Goal: Answer question/provide support

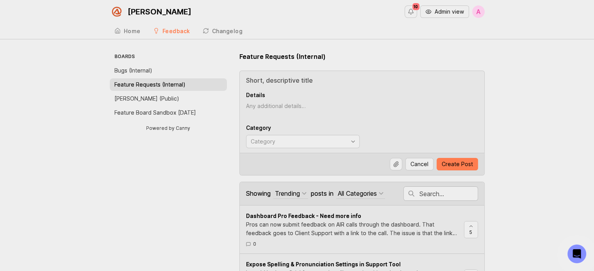
click at [456, 6] on button "Admin view" at bounding box center [444, 11] width 49 height 12
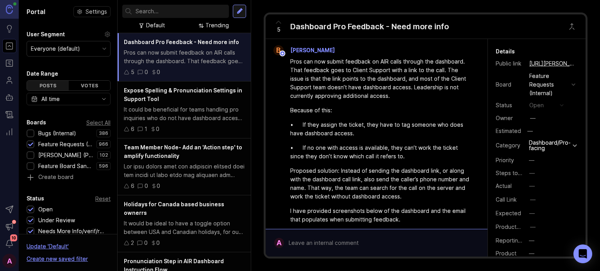
click at [47, 134] on div "Bugs (Internal)" at bounding box center [57, 133] width 38 height 9
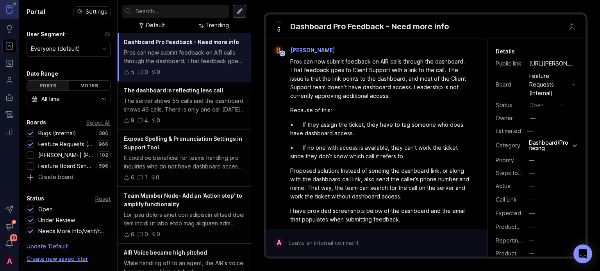
click at [46, 143] on div "Feature Requests (Internal)" at bounding box center [65, 144] width 54 height 9
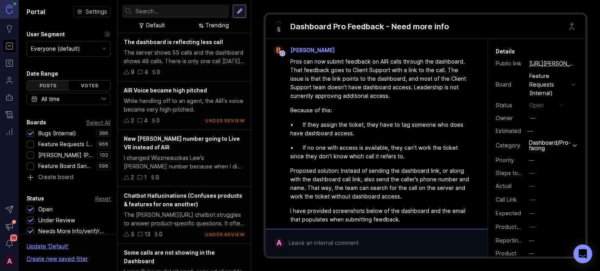
click at [184, 15] on input "text" at bounding box center [181, 11] width 90 height 9
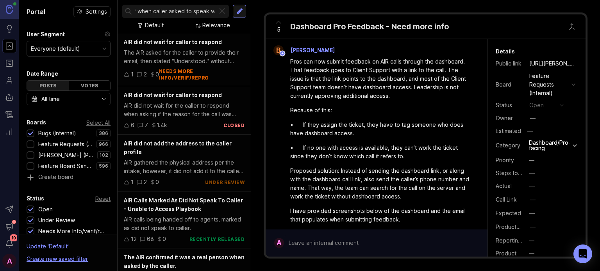
scroll to position [0, 56]
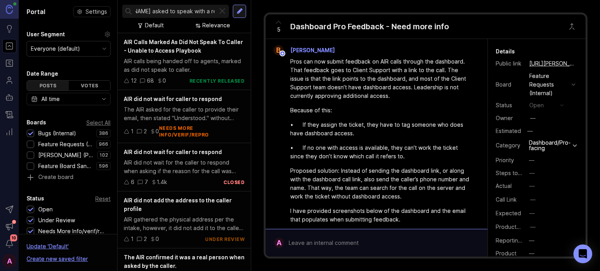
scroll to position [0, 100]
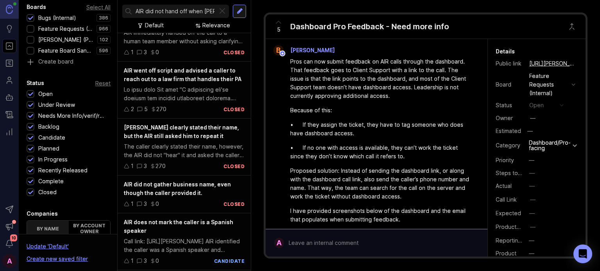
click at [52, 191] on div "Closed" at bounding box center [47, 192] width 18 height 9
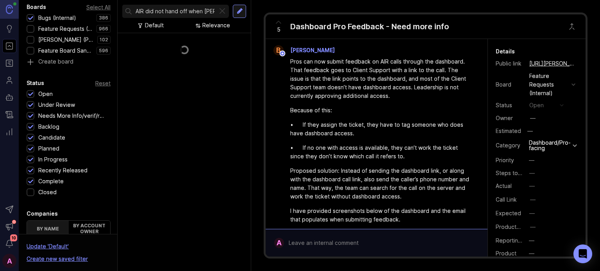
click at [57, 178] on div "Complete" at bounding box center [50, 181] width 25 height 9
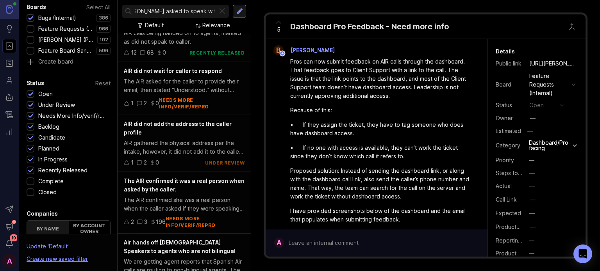
scroll to position [0, 100]
drag, startPoint x: 189, startPoint y: 11, endPoint x: 263, endPoint y: 43, distance: 80.5
click at [263, 43] on div "Portal Settings User Segment Everyone (default) Date Range Posts Votes All time…" at bounding box center [309, 135] width 581 height 271
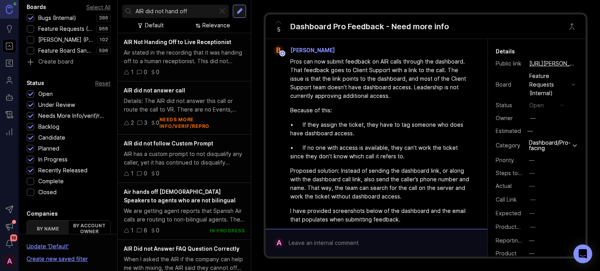
click at [188, 55] on div "Air stated in the recording that it was handing off to a human receptionist. Th…" at bounding box center [184, 56] width 121 height 17
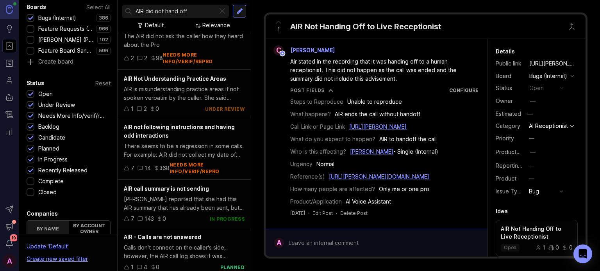
scroll to position [745, 0]
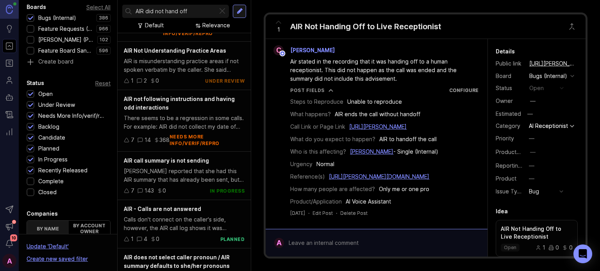
drag, startPoint x: 164, startPoint y: 9, endPoint x: 214, endPoint y: 37, distance: 57.2
click at [214, 37] on div "AIR did not hand off Default Relevance AIR Not Handing Off to Live Receptionist…" at bounding box center [185, 135] width 134 height 271
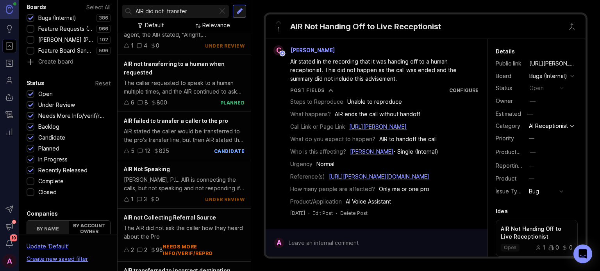
scroll to position [463, 0]
type input "AIR did not transfer"
click at [184, 105] on div "6 8 800 planned" at bounding box center [184, 102] width 121 height 9
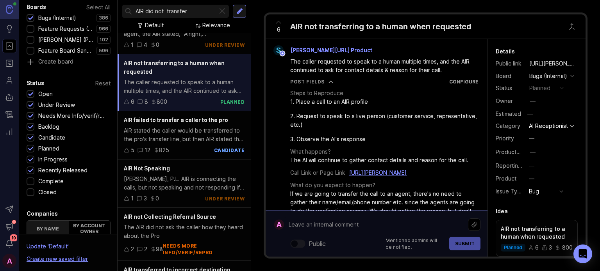
click at [384, 246] on div "Public Mentioned admins will be notified. Submit" at bounding box center [382, 234] width 196 height 33
paste textarea "[URL][PERSON_NAME]"
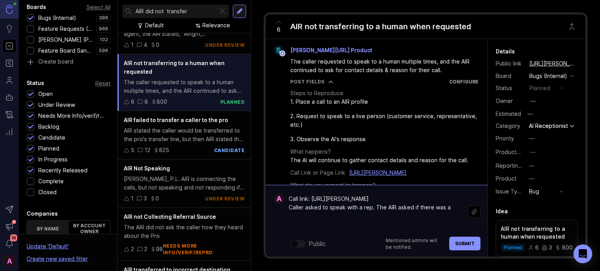
paste textarea "Could you clarify if you're looking to speak with a specific representative or …"
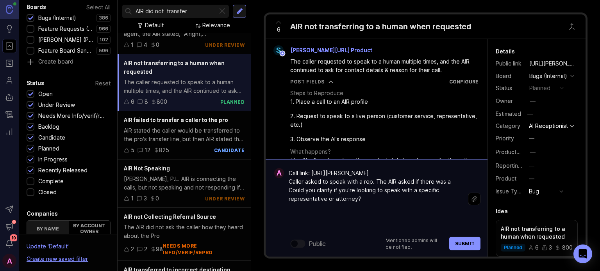
drag, startPoint x: 332, startPoint y: 206, endPoint x: 291, endPoint y: 208, distance: 40.3
click at [291, 208] on textarea "Call link: [URL][PERSON_NAME] Caller asked to speak with a rep. The AIR asked i…" at bounding box center [376, 199] width 184 height 66
click at [340, 221] on textarea "Call link: [URL][PERSON_NAME] Caller asked to speak with a rep. The AIR asked i…" at bounding box center [376, 199] width 184 height 66
click at [449, 198] on textarea "Call link: [URL][PERSON_NAME] Caller asked to speak with a rep. The AIR asked i…" at bounding box center [376, 199] width 184 height 66
click at [300, 212] on textarea "Call link: [URL][PERSON_NAME] Caller asked to speak with a rep. The AIR asked i…" at bounding box center [376, 199] width 184 height 66
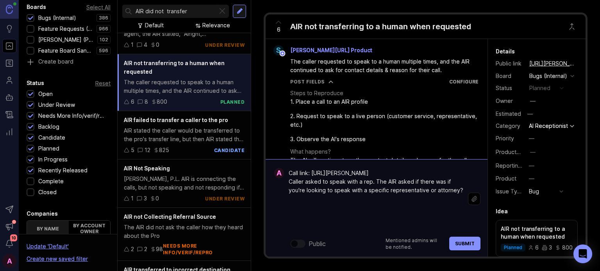
click at [300, 212] on textarea "Call link: [URL][PERSON_NAME] Caller asked to speak with a rep. The AIR asked i…" at bounding box center [376, 199] width 184 height 66
click at [298, 209] on textarea "Call link: [URL][PERSON_NAME] Caller asked to speak with a rep. The AIR asked i…" at bounding box center [376, 199] width 184 height 66
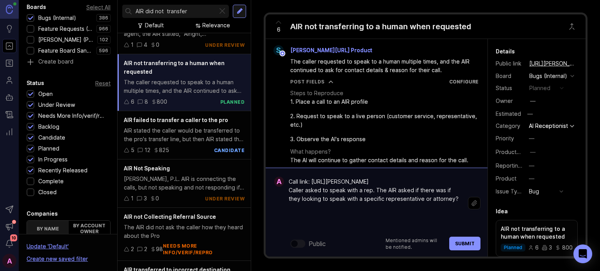
click at [448, 219] on textarea "Call link: [URL][PERSON_NAME] Caller asked to speak with a rep. The AIR asked i…" at bounding box center [376, 204] width 184 height 58
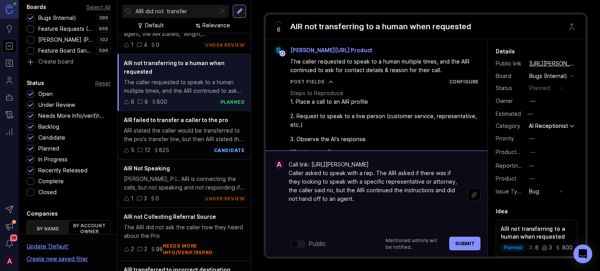
click at [455, 190] on textarea "Call link: [URL][PERSON_NAME] Caller asked to speak with a rep. The AIR asked i…" at bounding box center [376, 194] width 184 height 75
click at [0, 0] on lt-strong "are" at bounding box center [0, 0] width 0 height 0
click at [293, 197] on textarea "Call link: [URL][PERSON_NAME] Caller asked to speak with a rep. The AIR asked i…" at bounding box center [376, 194] width 184 height 75
type textarea "Call link: [URL][PERSON_NAME] Caller asked to speak with a rep. The AIR asked i…"
click at [468, 239] on button "Submit" at bounding box center [464, 244] width 31 height 14
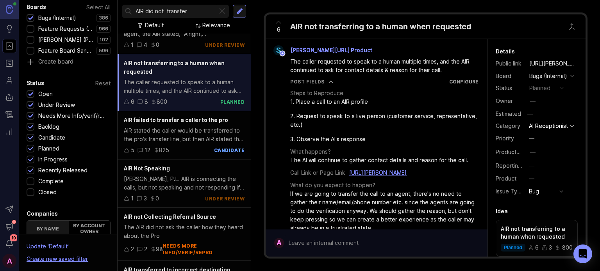
click at [578, 62] on button "copy icon" at bounding box center [583, 63] width 11 height 11
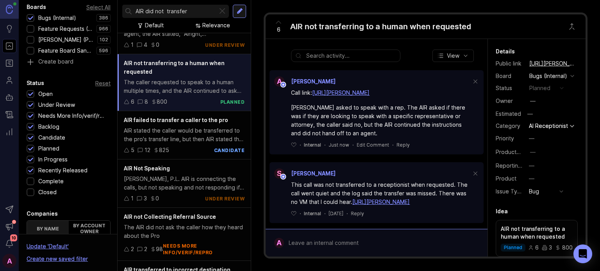
scroll to position [269, 0]
click at [372, 137] on div "[PERSON_NAME] asked to speak with a rep. The AIR asked if there was if they are…" at bounding box center [381, 120] width 180 height 34
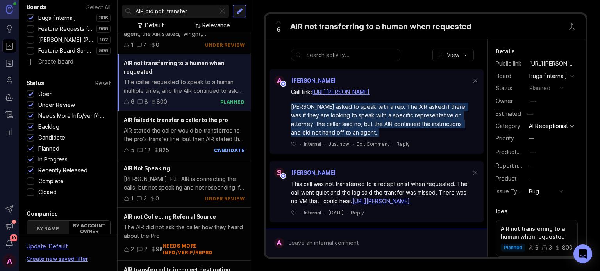
click at [372, 137] on div "[PERSON_NAME] asked to speak with a rep. The AIR asked if there was if they are…" at bounding box center [381, 120] width 180 height 34
copy div "[PERSON_NAME] asked to speak with a rep. The AIR asked if there was if they are…"
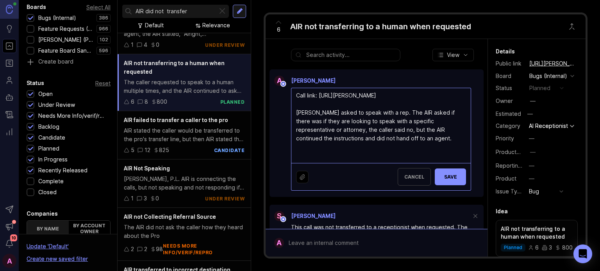
click at [430, 163] on textarea "Call link: [URL][PERSON_NAME] [PERSON_NAME] asked to speak with a rep. The AIR …" at bounding box center [380, 125] width 179 height 75
type textarea "Call link: [URL][PERSON_NAME] [PERSON_NAME] asked to speak with a rep. The AIR …"
click at [447, 180] on span "Save" at bounding box center [450, 177] width 19 height 6
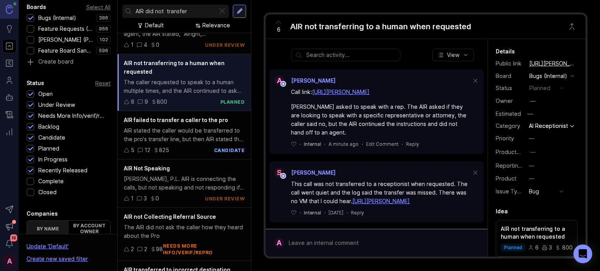
click at [578, 61] on button "copy icon" at bounding box center [583, 63] width 11 height 11
